Goal: Navigation & Orientation: Find specific page/section

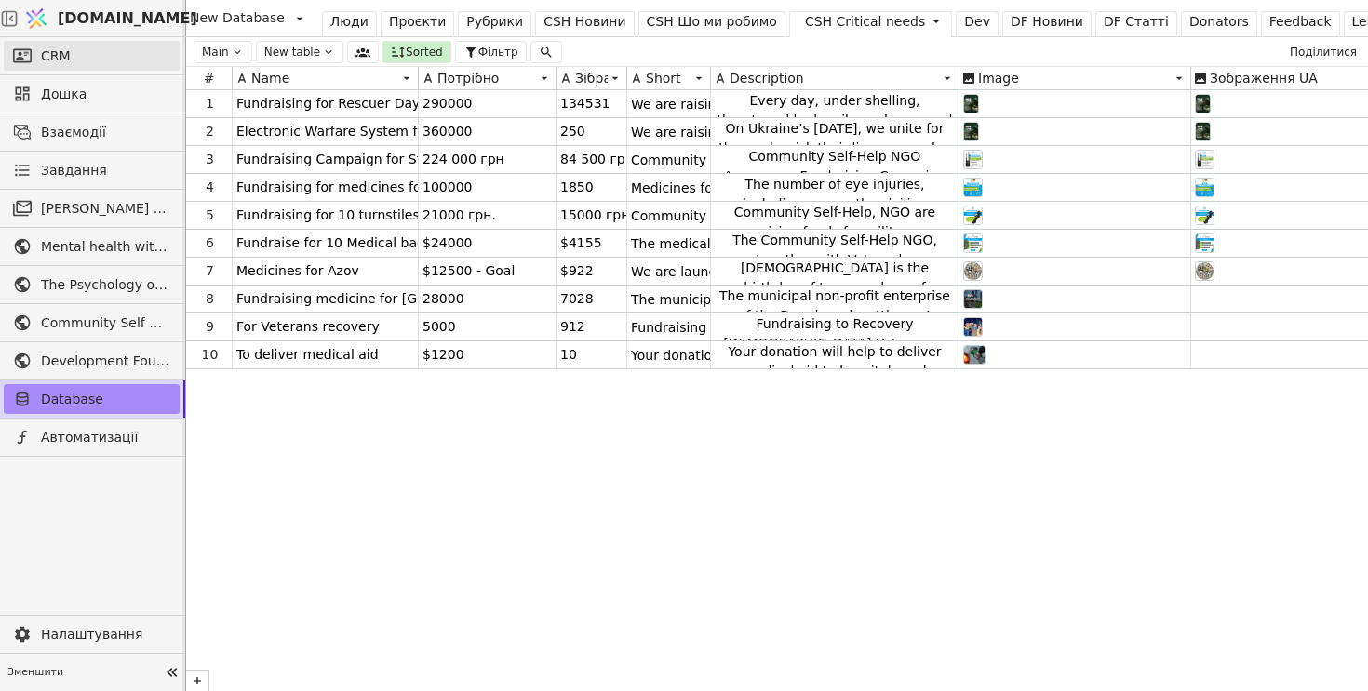
click at [125, 60] on link "CRM" at bounding box center [92, 56] width 176 height 30
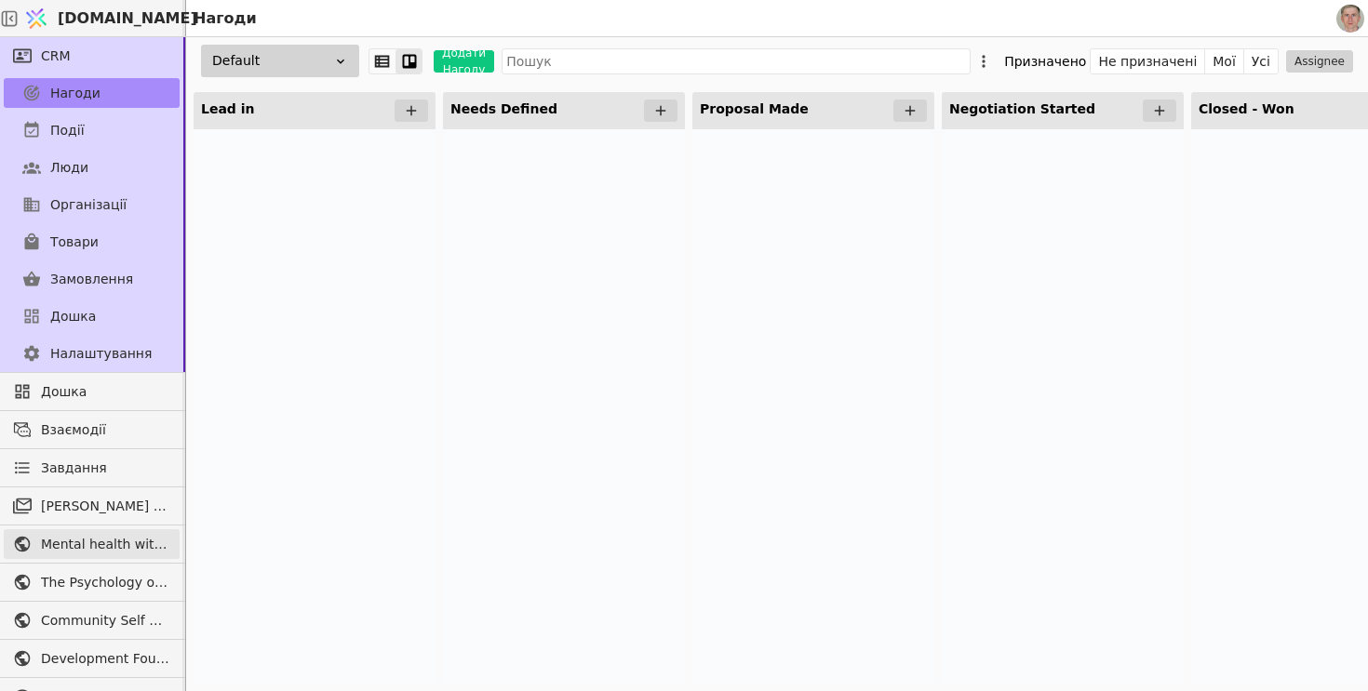
click at [111, 535] on span "Mental health without prejudice project" at bounding box center [105, 545] width 129 height 20
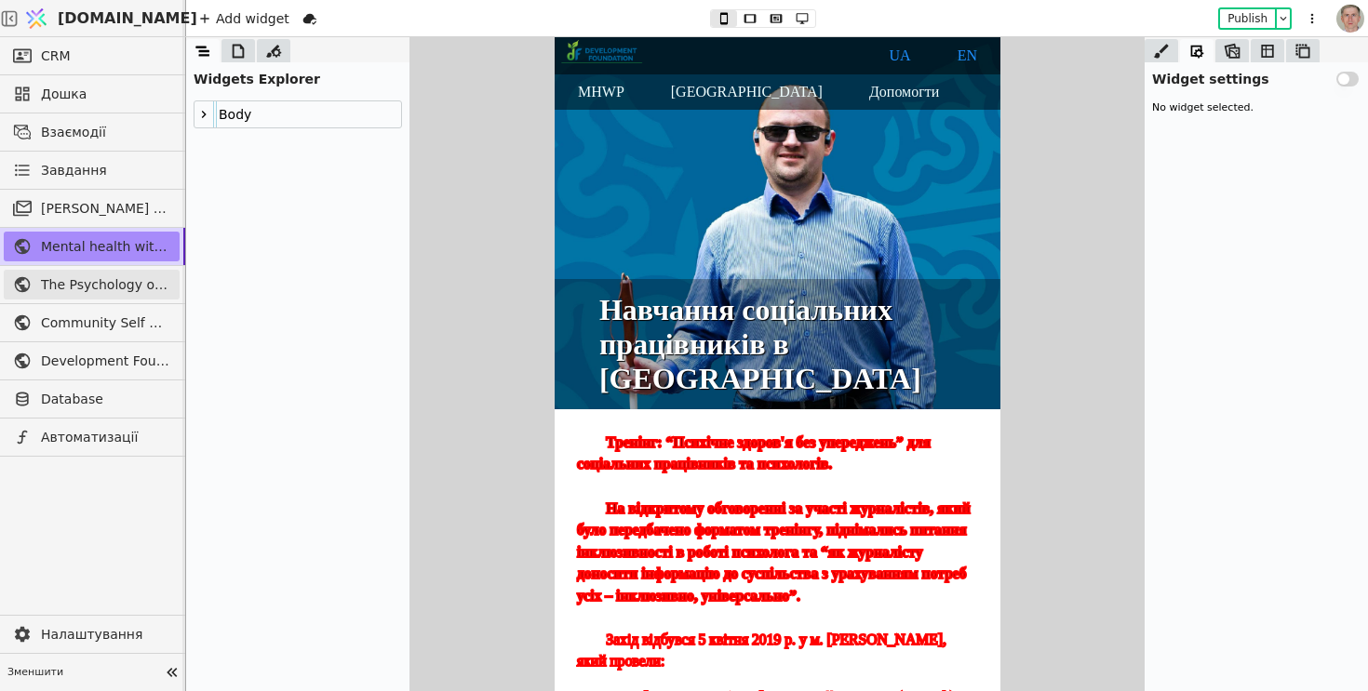
click at [122, 273] on link "The Psychology of War" at bounding box center [92, 285] width 176 height 30
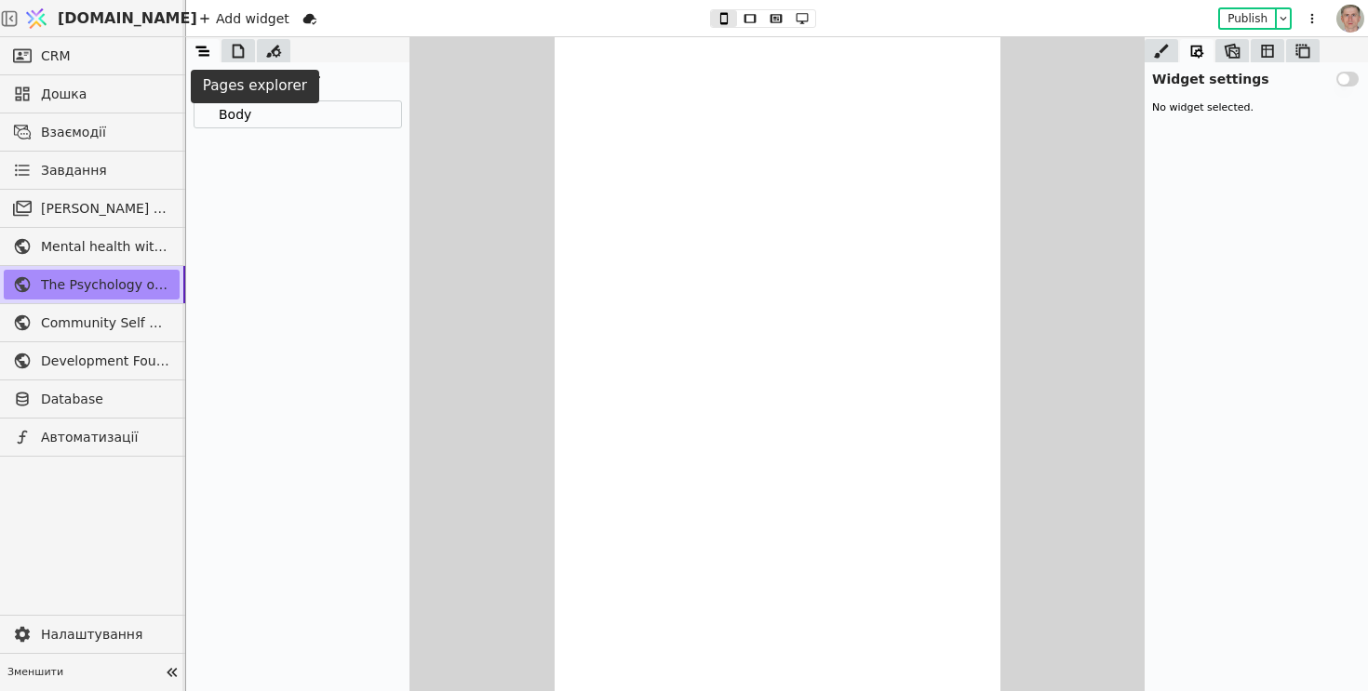
click at [238, 43] on icon at bounding box center [238, 51] width 19 height 19
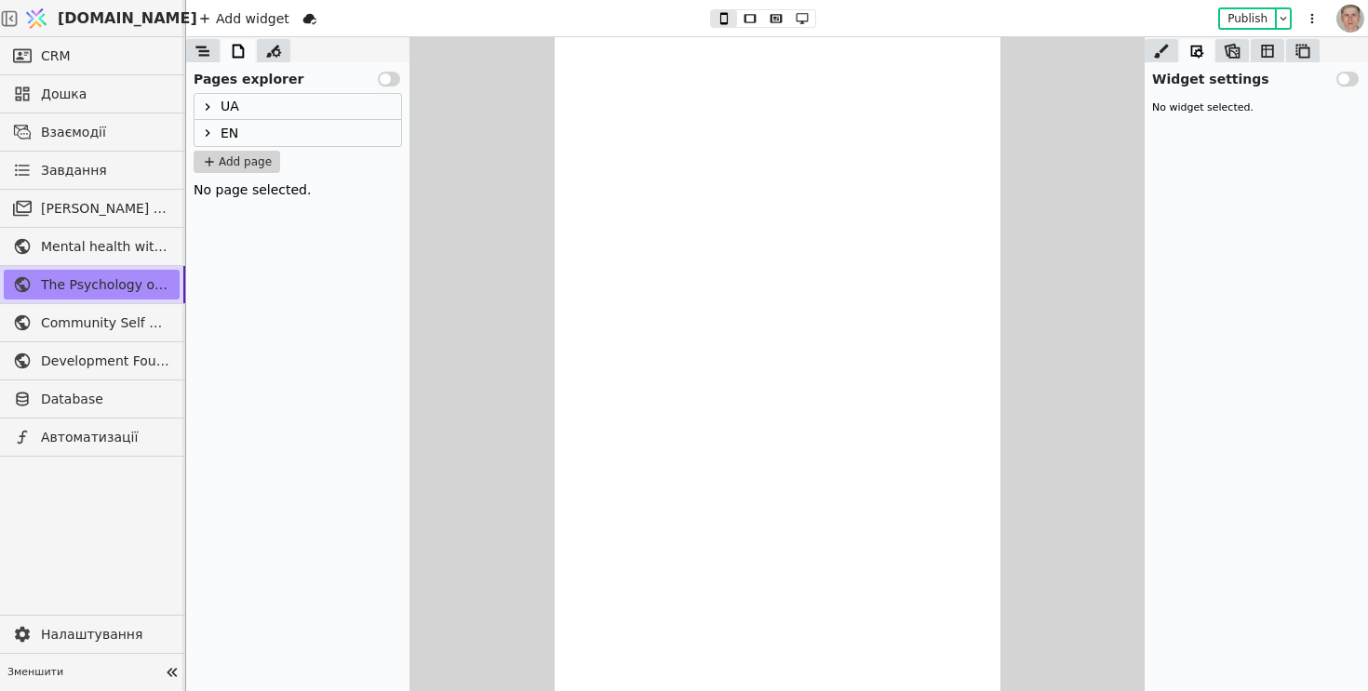
click at [210, 109] on icon at bounding box center [207, 107] width 15 height 15
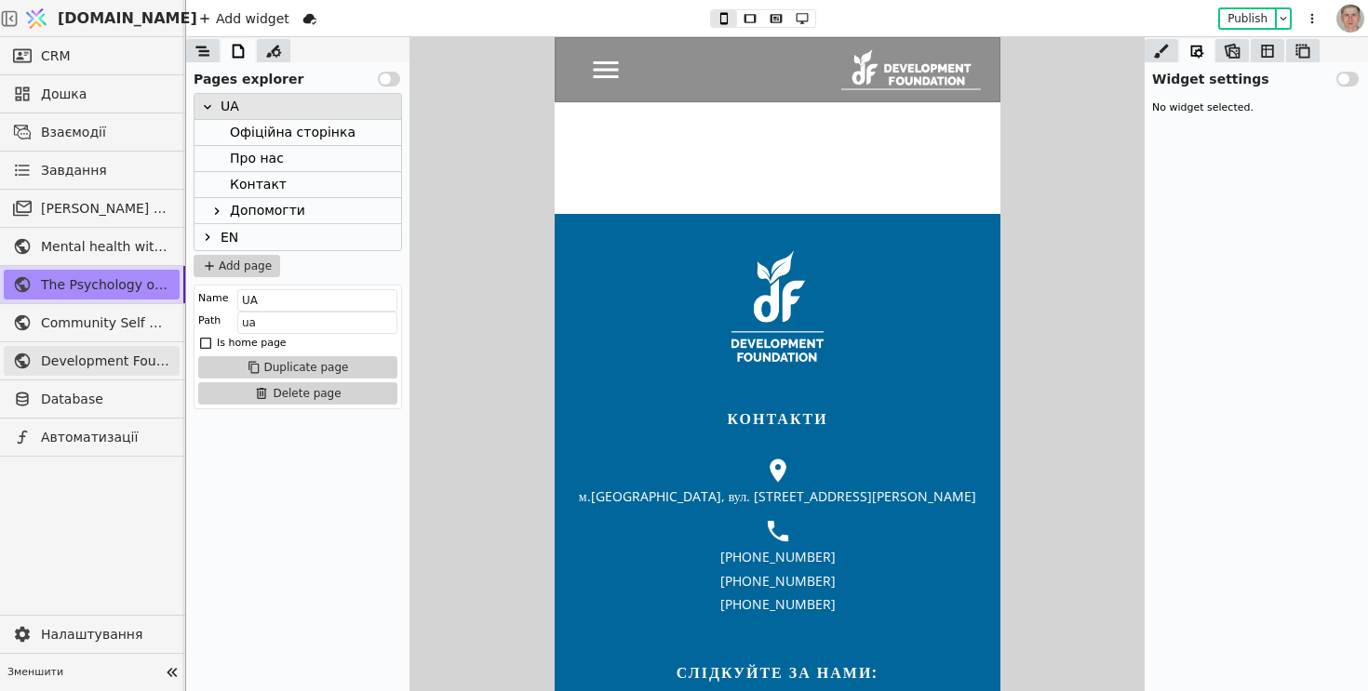
click at [68, 348] on link "Development Foundation" at bounding box center [92, 361] width 176 height 30
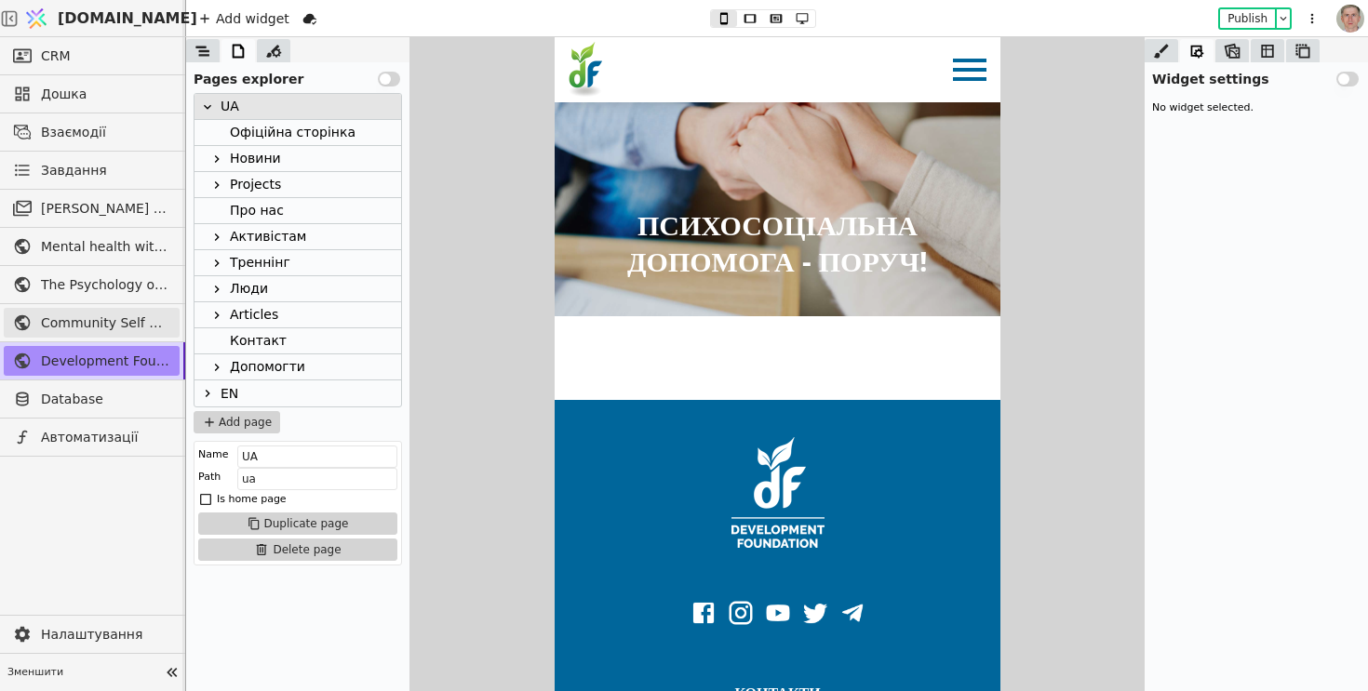
click at [109, 323] on span "Community Self Help" at bounding box center [105, 324] width 129 height 20
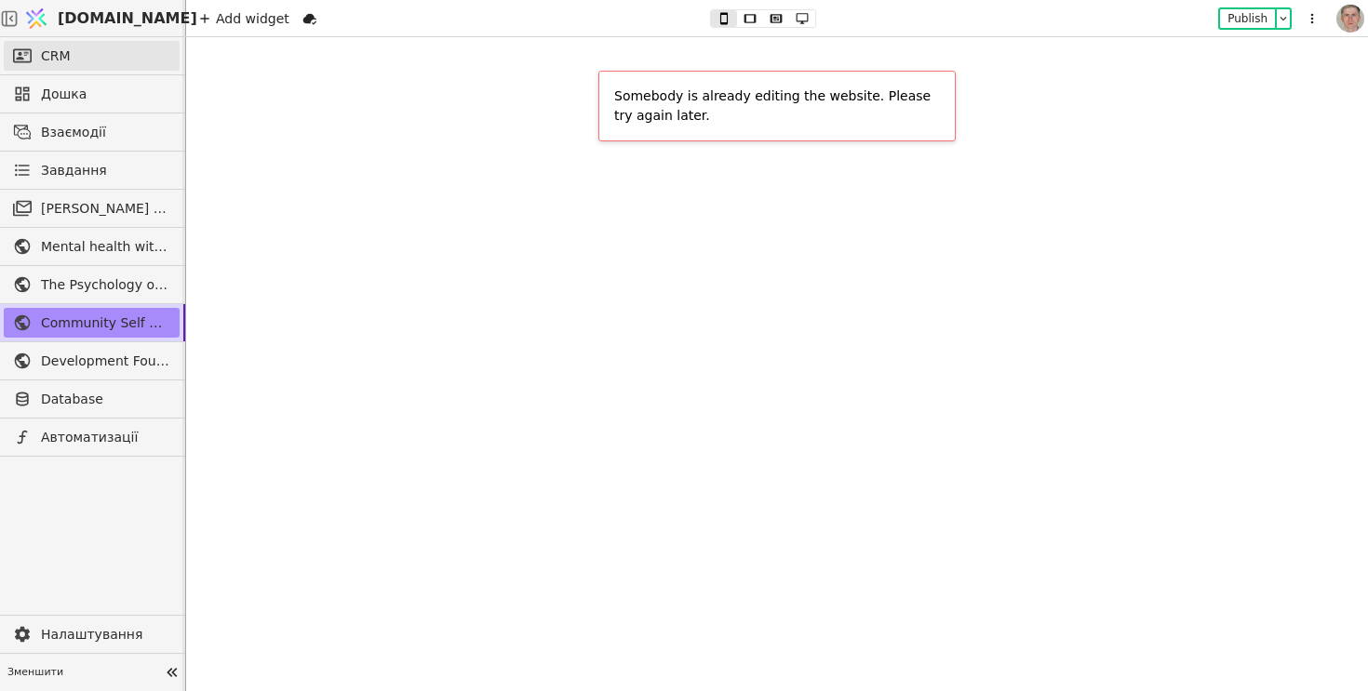
click at [107, 50] on link "CRM" at bounding box center [92, 56] width 176 height 30
